Goal: Transaction & Acquisition: Purchase product/service

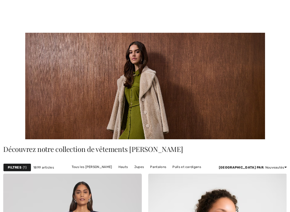
checkbox input "true"
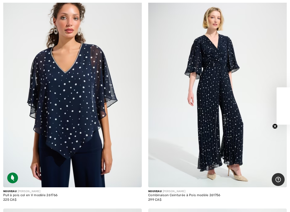
scroll to position [4624, 0]
click at [85, 141] on img at bounding box center [72, 84] width 139 height 208
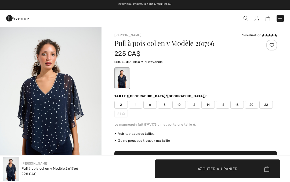
checkbox input "true"
click at [221, 107] on span "16" at bounding box center [222, 105] width 13 height 8
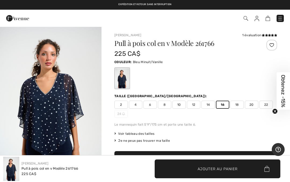
click at [222, 108] on span "16" at bounding box center [222, 105] width 13 height 8
click at [212, 170] on span "Ajouter au panier" at bounding box center [218, 169] width 40 height 6
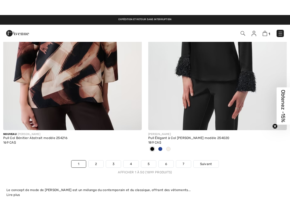
scroll to position [6144, 0]
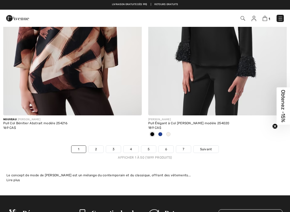
click at [98, 146] on link "2" at bounding box center [96, 149] width 15 height 7
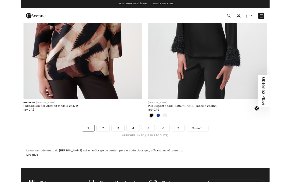
scroll to position [6144, 0]
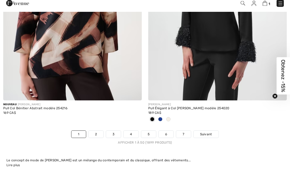
click at [96, 146] on link "2" at bounding box center [96, 149] width 15 height 7
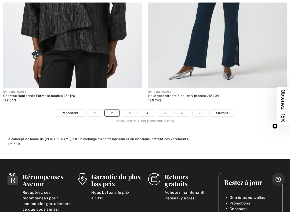
scroll to position [6198, 0]
click at [130, 110] on link "3" at bounding box center [129, 113] width 15 height 7
click at [131, 110] on link "3" at bounding box center [129, 113] width 15 height 7
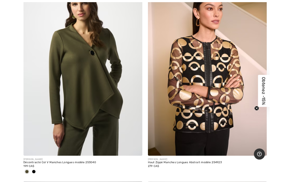
scroll to position [2177, 0]
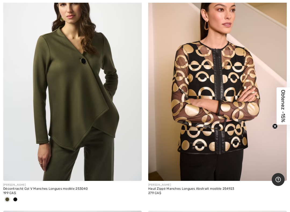
click at [91, 131] on img at bounding box center [72, 77] width 139 height 208
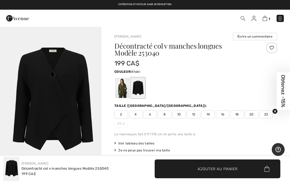
click at [124, 88] on div at bounding box center [122, 88] width 14 height 20
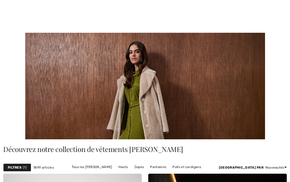
scroll to position [2192, 0]
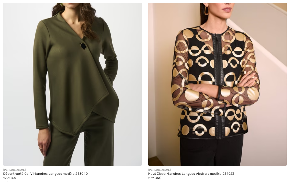
checkbox input "true"
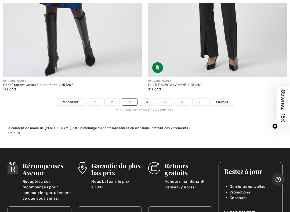
scroll to position [6139, 0]
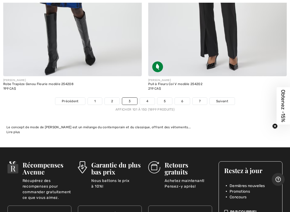
click at [143, 99] on link "4" at bounding box center [147, 101] width 15 height 7
click at [149, 98] on link "4" at bounding box center [147, 101] width 15 height 7
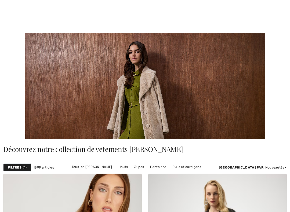
scroll to position [350, 0]
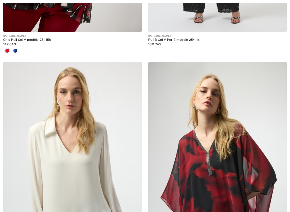
checkbox input "true"
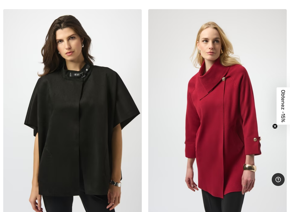
scroll to position [1685, 0]
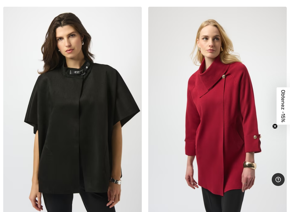
click at [216, 137] on img at bounding box center [217, 111] width 139 height 208
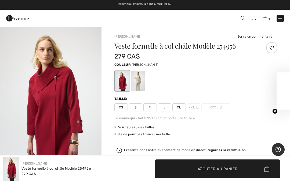
click at [139, 86] on div at bounding box center [138, 81] width 14 height 20
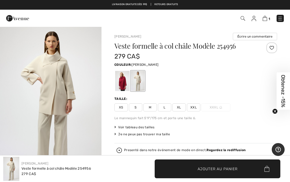
click at [194, 108] on span "XXL" at bounding box center [193, 107] width 13 height 8
click at [76, 122] on img "1 / 5" at bounding box center [51, 102] width 102 height 152
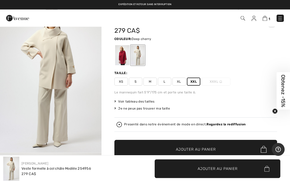
scroll to position [26, 0]
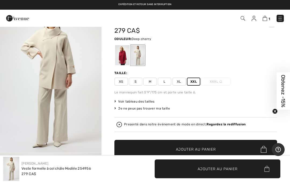
click at [124, 59] on div at bounding box center [122, 55] width 14 height 20
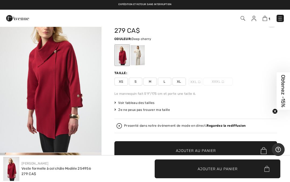
click at [138, 59] on div at bounding box center [138, 55] width 14 height 20
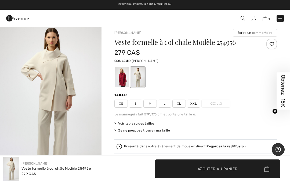
scroll to position [0, 0]
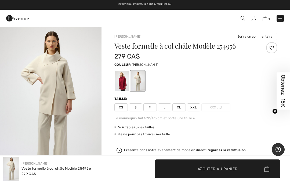
click at [139, 80] on div at bounding box center [138, 81] width 14 height 20
click at [195, 110] on span "XXL" at bounding box center [193, 107] width 13 height 8
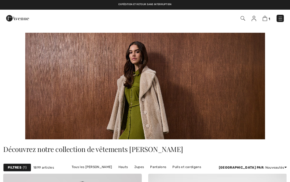
checkbox input "true"
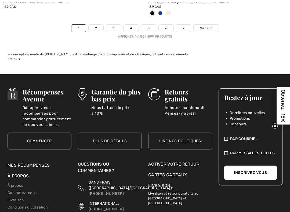
scroll to position [6266, 0]
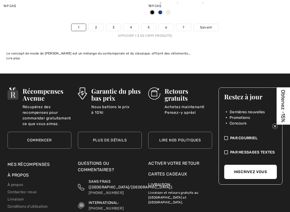
click at [132, 25] on link "4" at bounding box center [131, 27] width 15 height 7
click at [131, 33] on div "Afficher 1 à 50 (1899 produits)" at bounding box center [145, 35] width 290 height 5
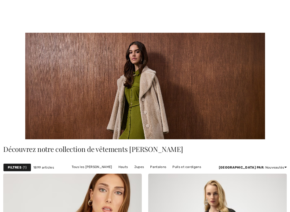
scroll to position [323, 0]
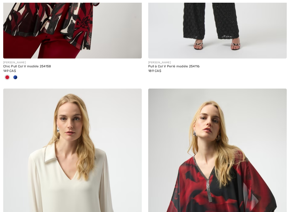
checkbox input "true"
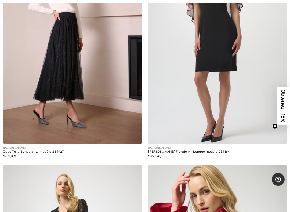
scroll to position [1994, 0]
